Goal: Task Accomplishment & Management: Complete application form

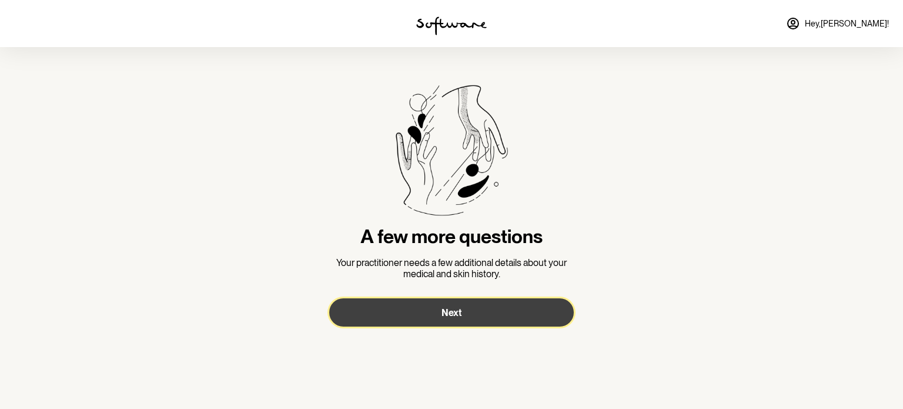
click at [445, 305] on button "Next" at bounding box center [451, 312] width 245 height 28
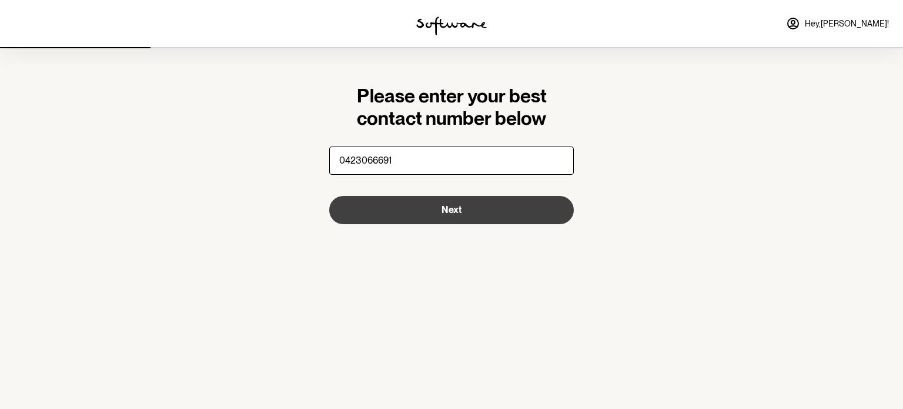
type input "0423066691"
click at [408, 216] on button "Next" at bounding box center [451, 210] width 245 height 28
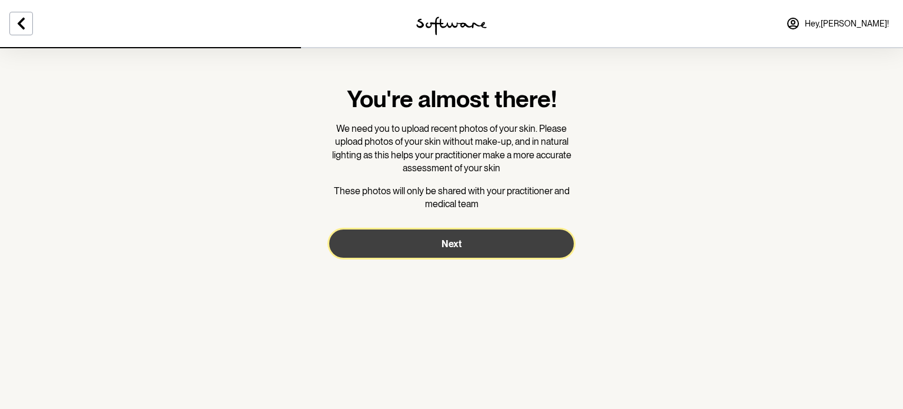
click at [422, 246] on button "Next" at bounding box center [451, 243] width 245 height 28
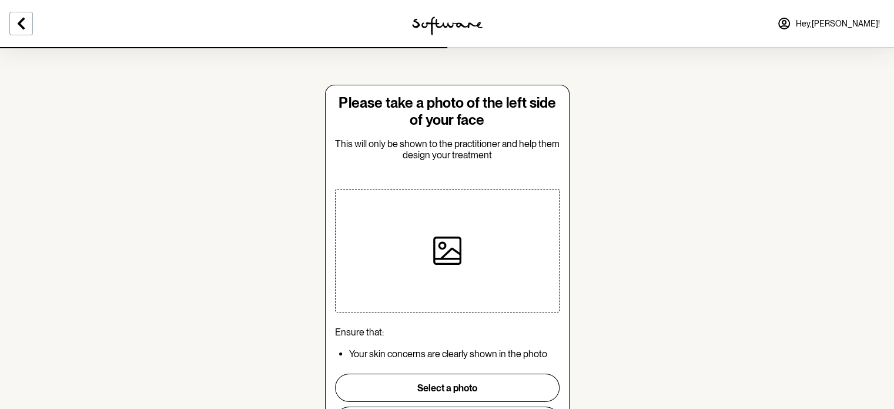
scroll to position [73, 0]
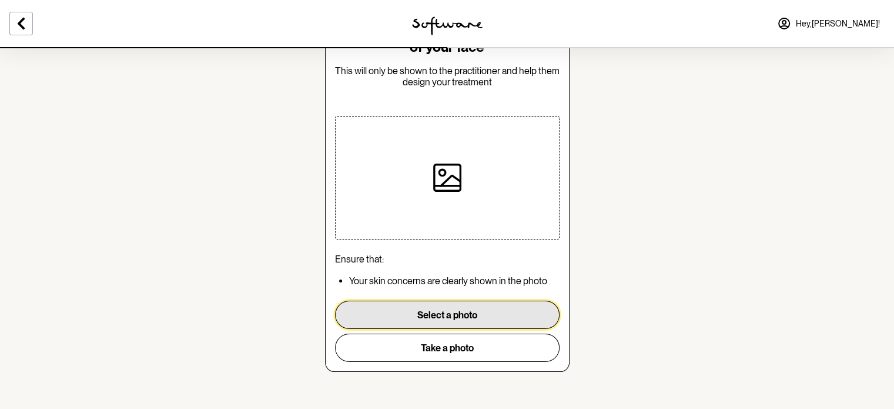
click at [437, 317] on button "Select a photo" at bounding box center [447, 314] width 225 height 28
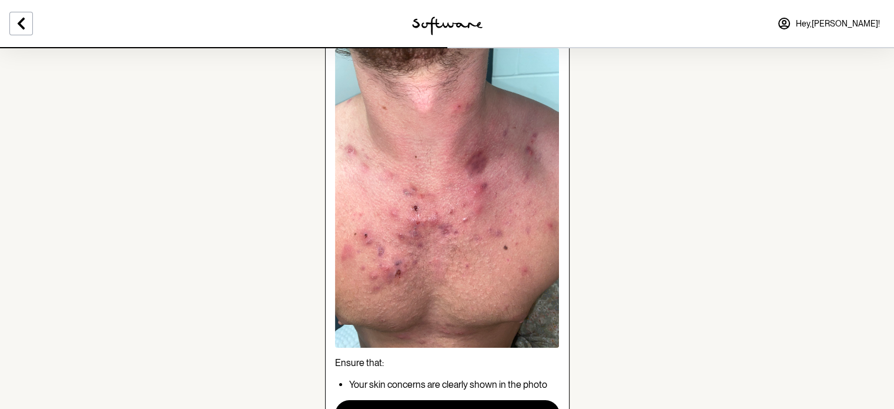
scroll to position [172, 0]
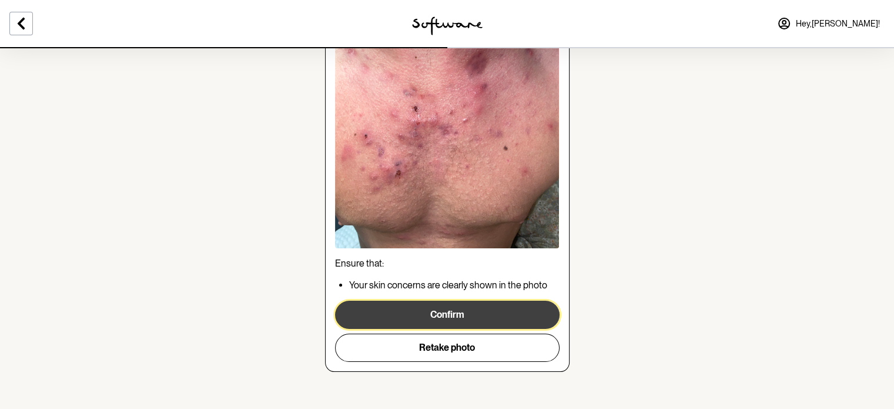
click at [454, 312] on button "Confirm" at bounding box center [447, 314] width 225 height 28
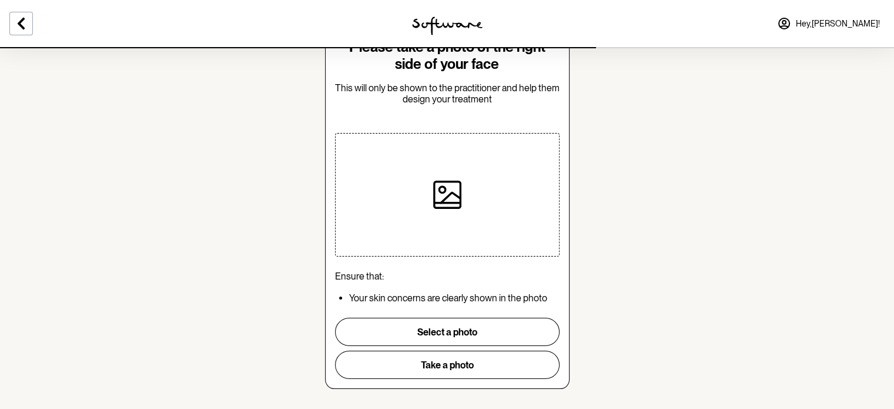
scroll to position [56, 0]
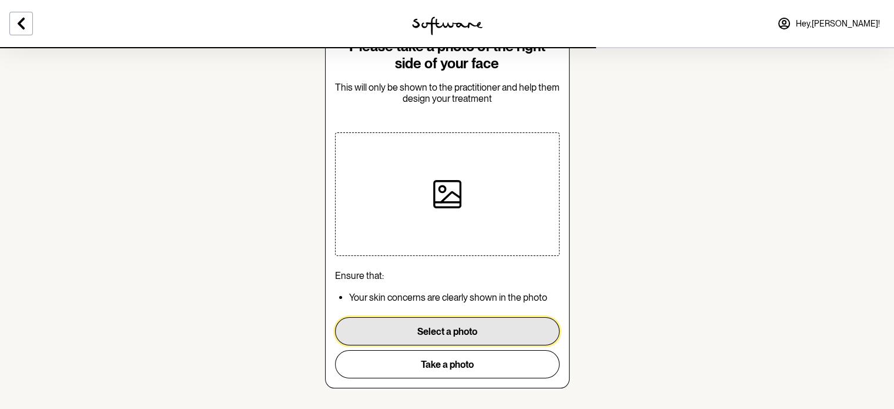
click at [430, 334] on button "Select a photo" at bounding box center [447, 331] width 225 height 28
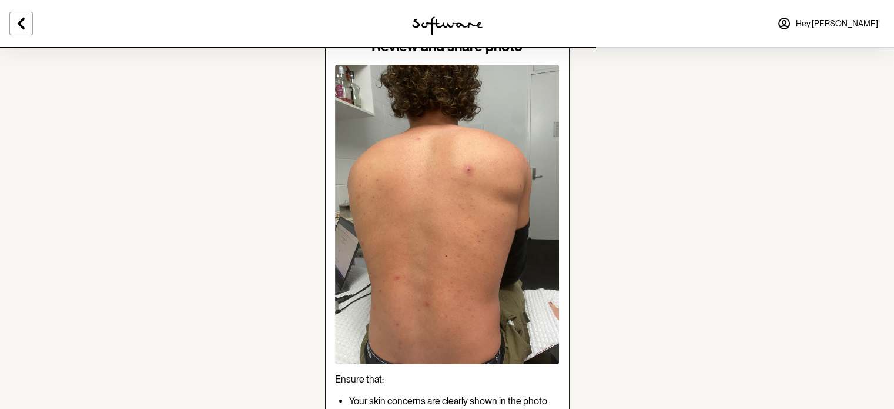
scroll to position [172, 0]
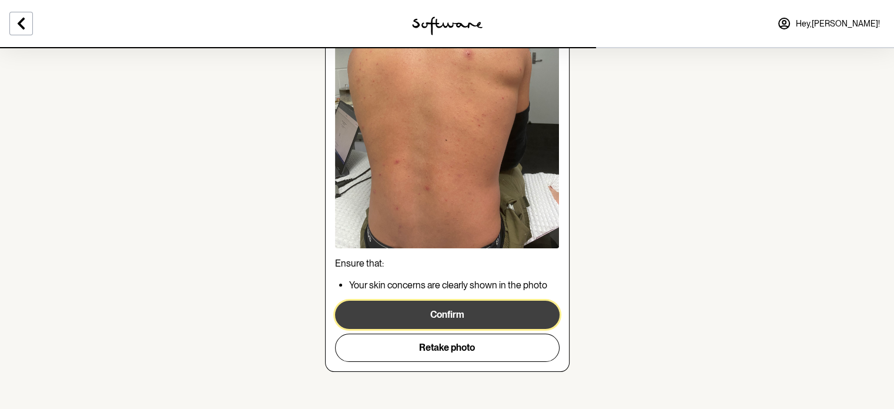
click at [385, 315] on button "Confirm" at bounding box center [447, 314] width 225 height 28
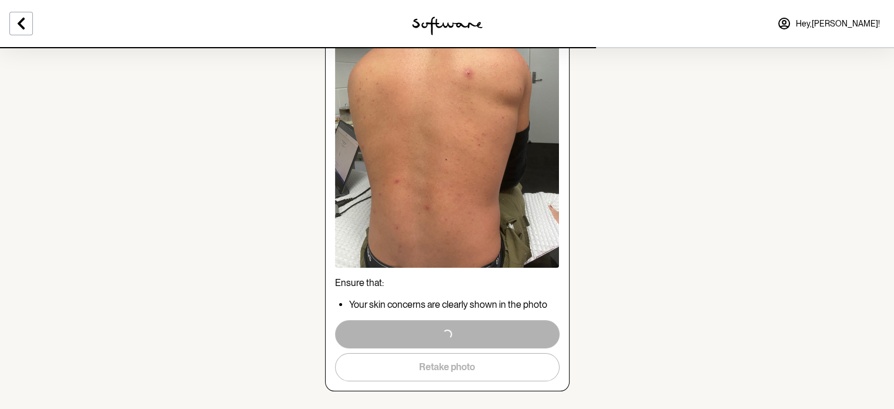
scroll to position [153, 0]
